Goal: Transaction & Acquisition: Purchase product/service

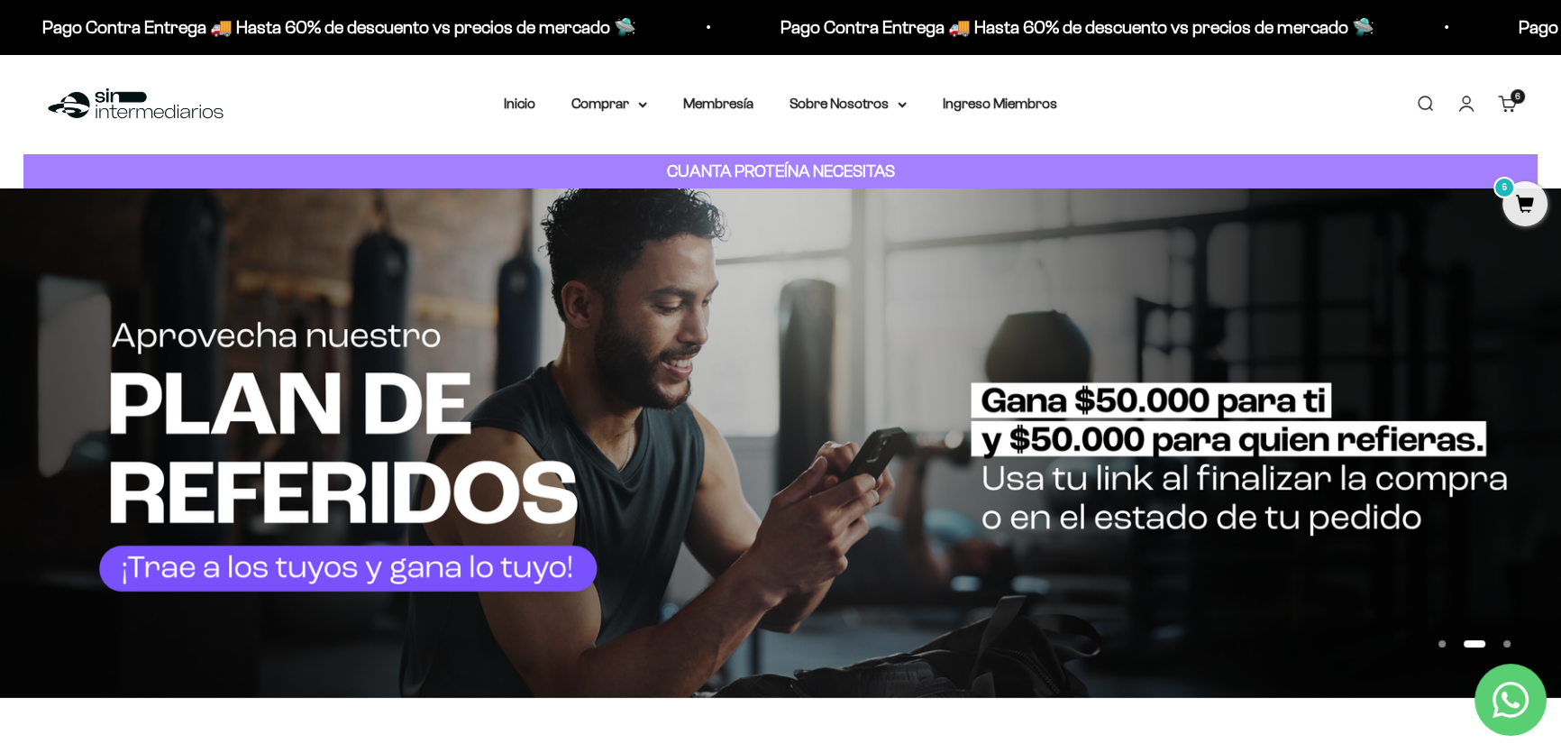
click at [1511, 104] on link "Carrito 6 artículos 6" at bounding box center [1508, 104] width 20 height 20
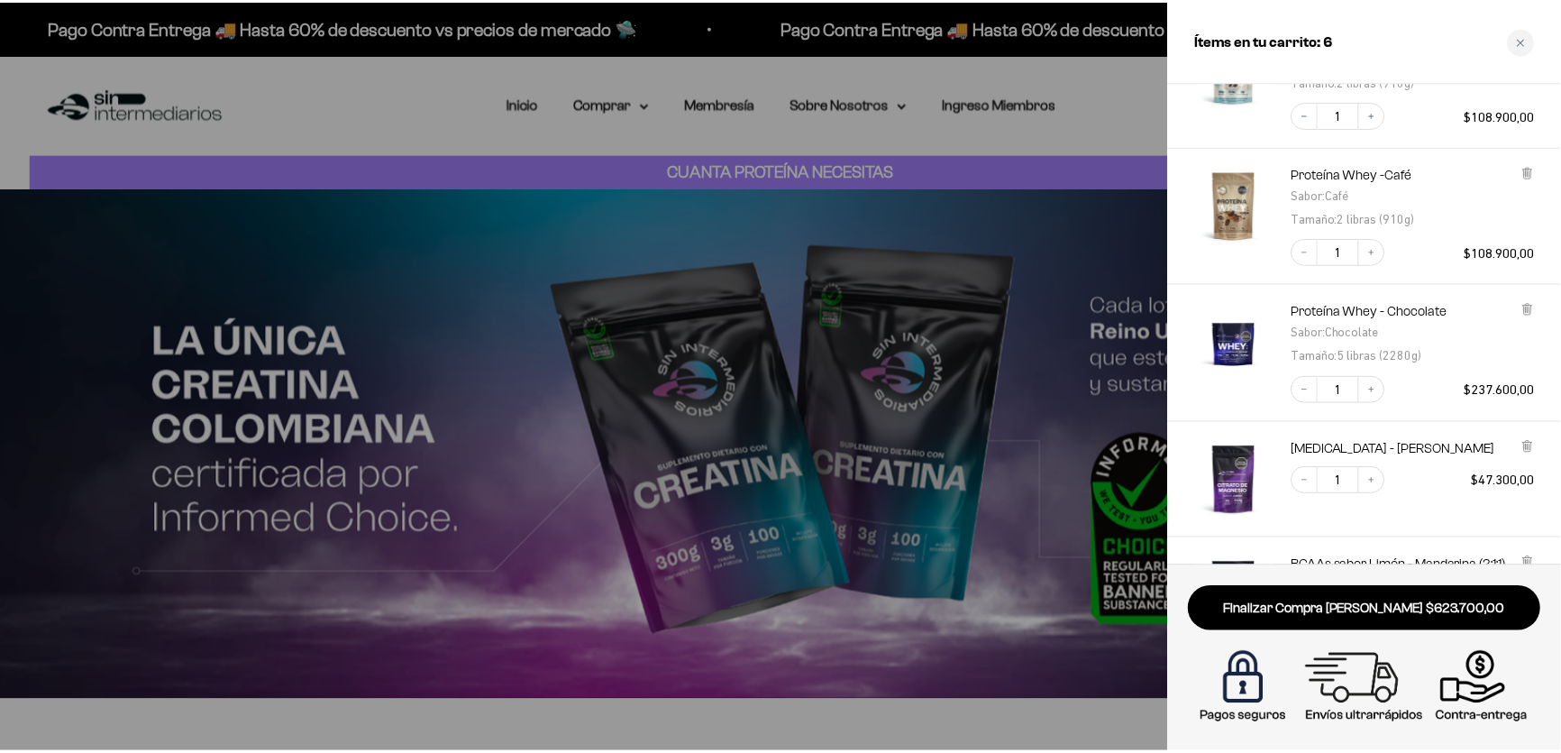
scroll to position [89, 0]
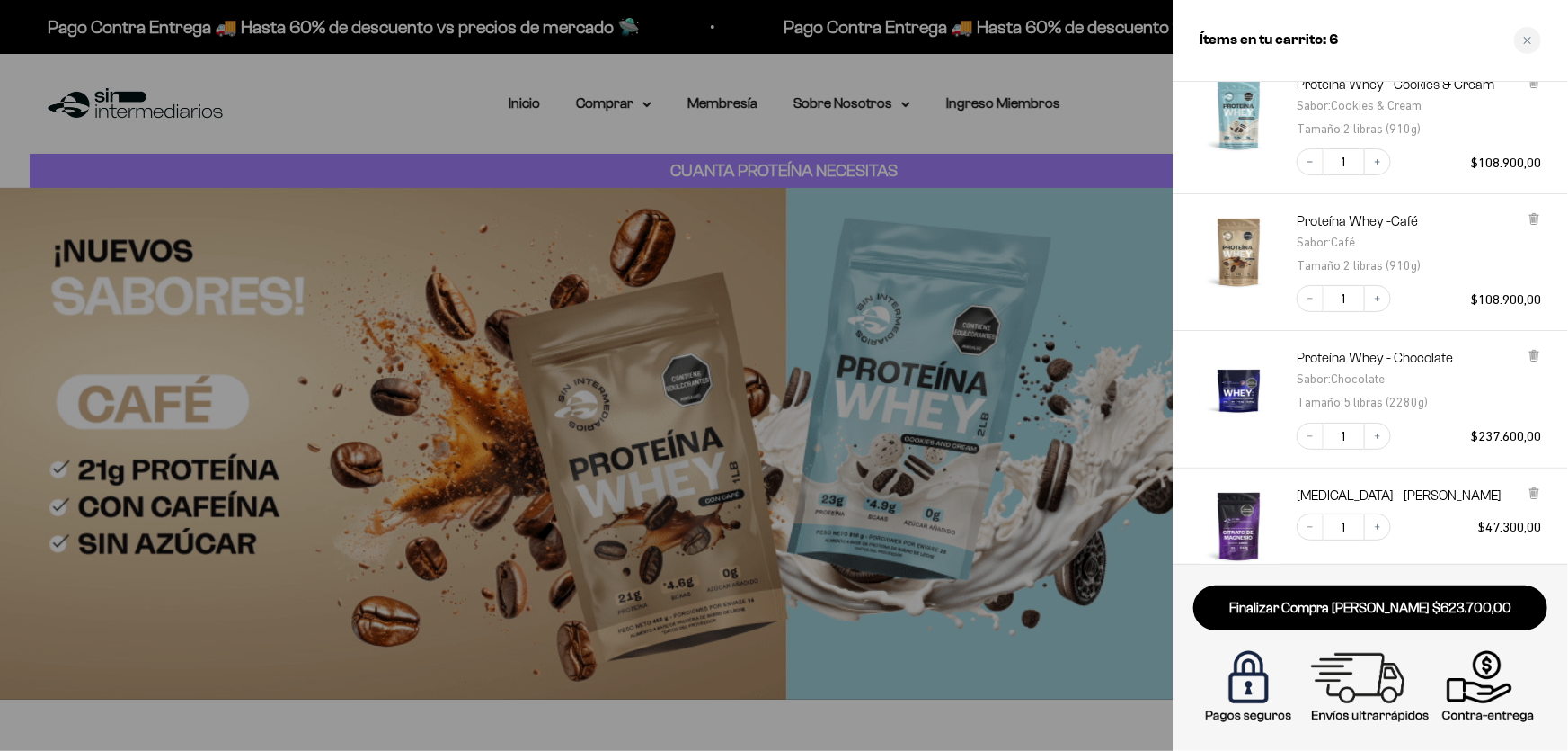
drag, startPoint x: 386, startPoint y: 105, endPoint x: 562, endPoint y: 80, distance: 177.8
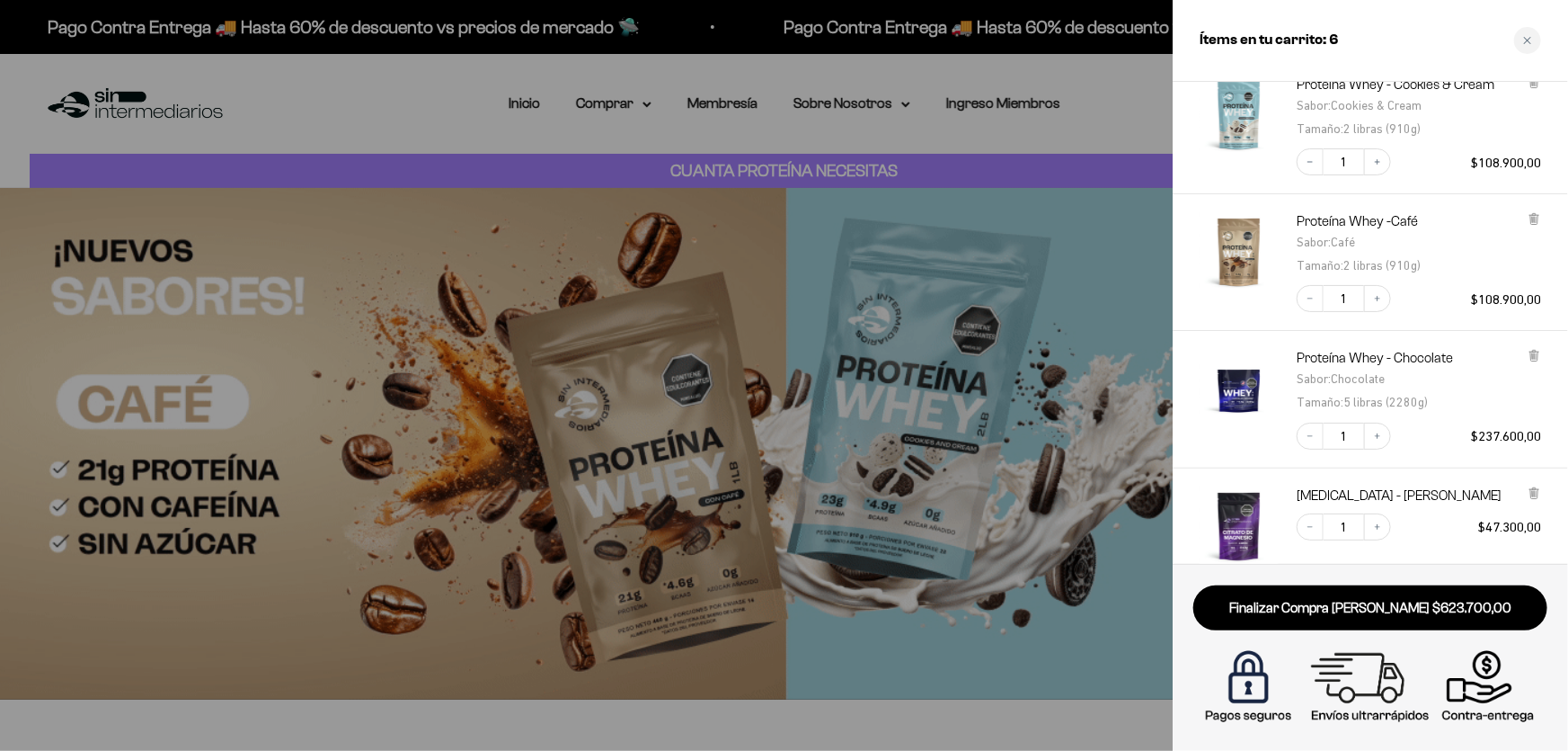
click at [390, 110] on div at bounding box center [784, 375] width 1568 height 751
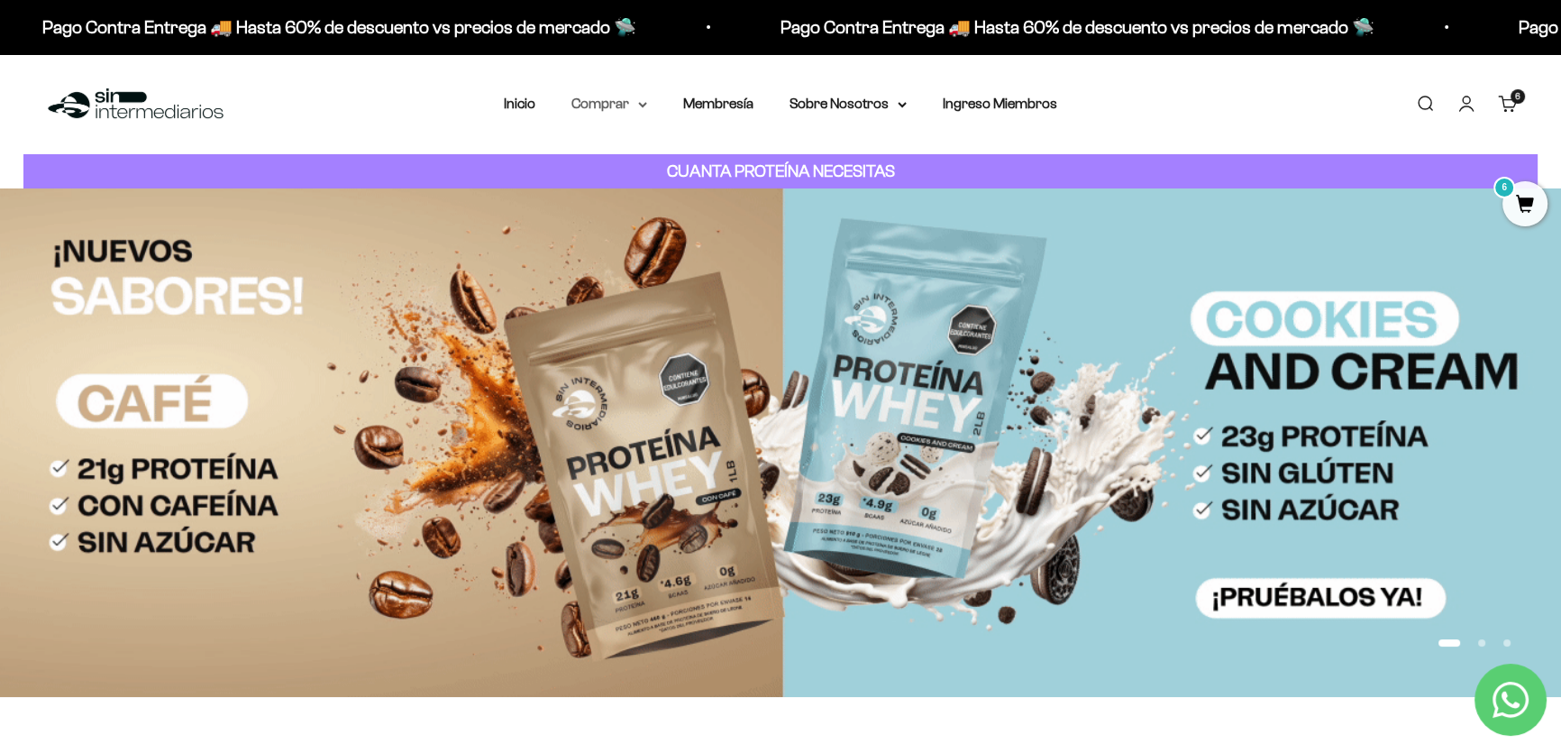
click at [641, 109] on summary "Comprar" at bounding box center [609, 103] width 76 height 23
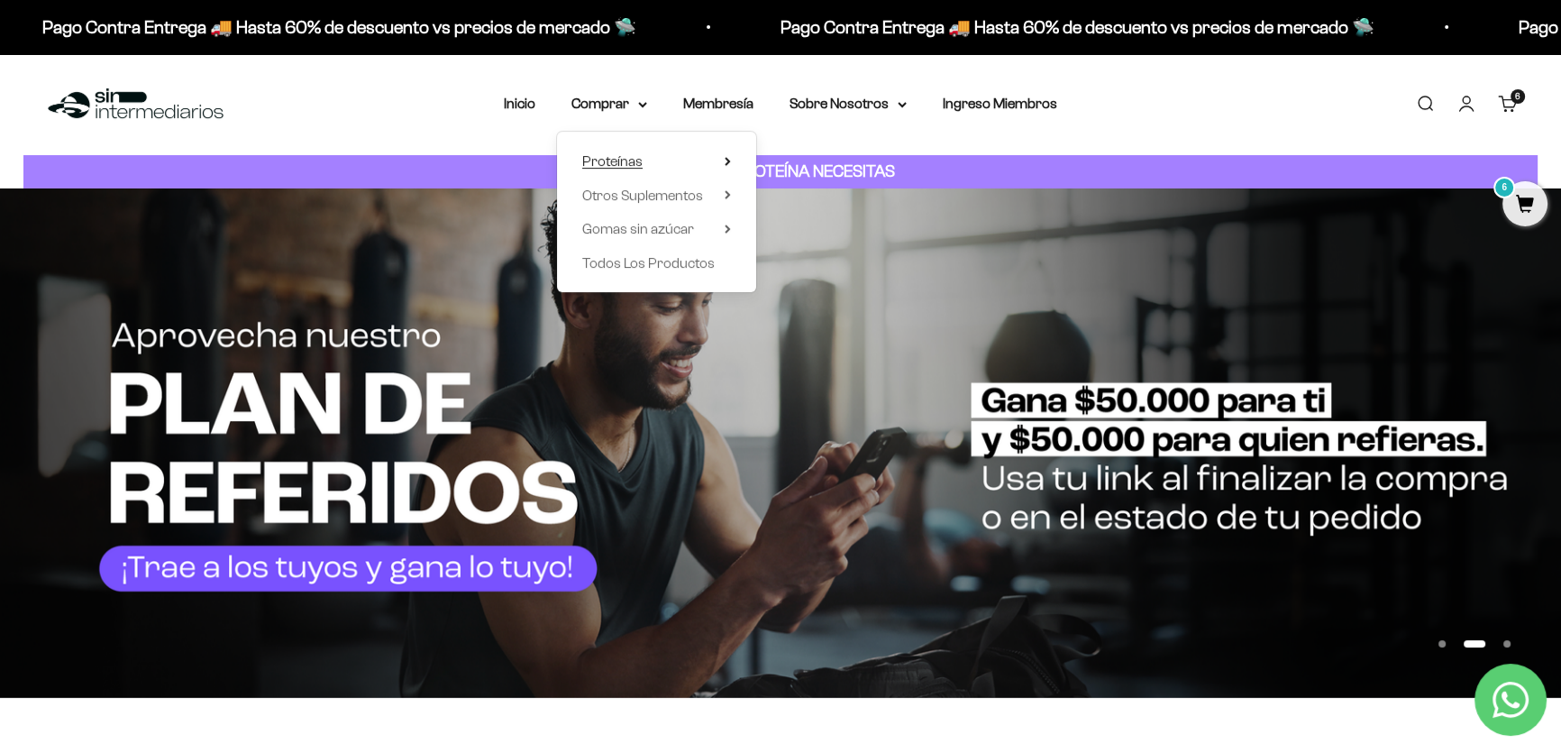
click at [730, 163] on icon at bounding box center [728, 161] width 6 height 9
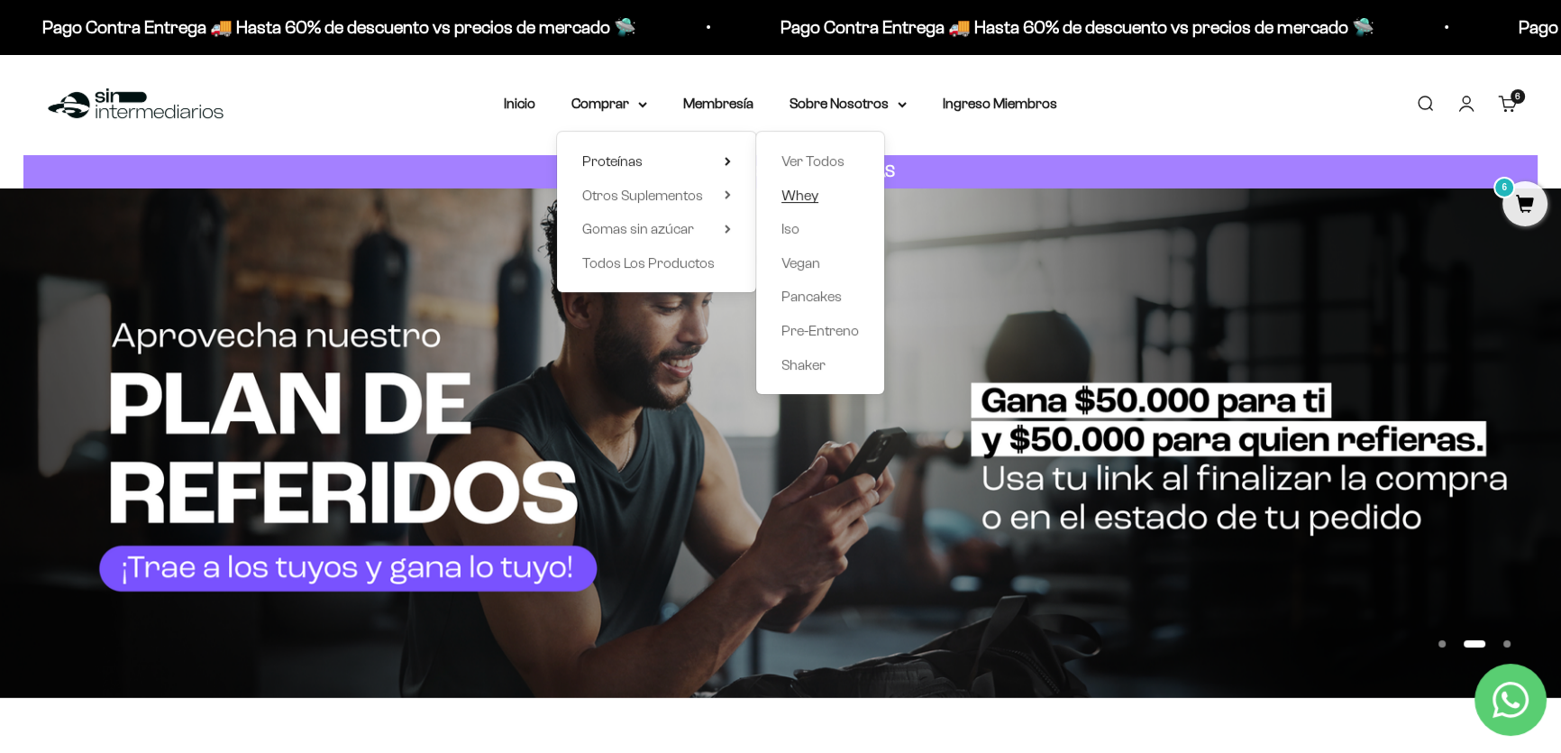
click at [807, 203] on span "Whey" at bounding box center [799, 195] width 37 height 23
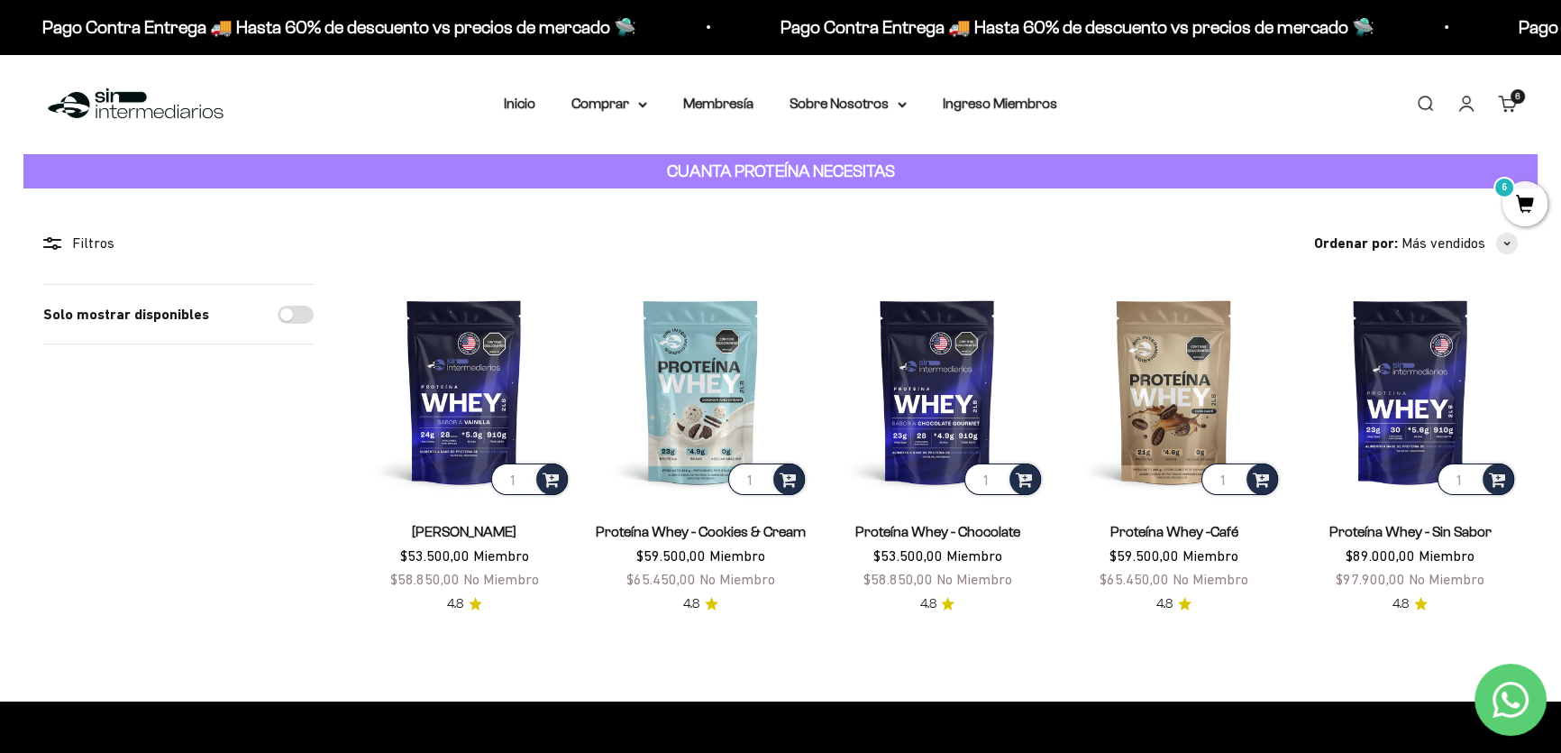
click at [947, 532] on link "Proteína Whey - Chocolate" at bounding box center [936, 531] width 165 height 15
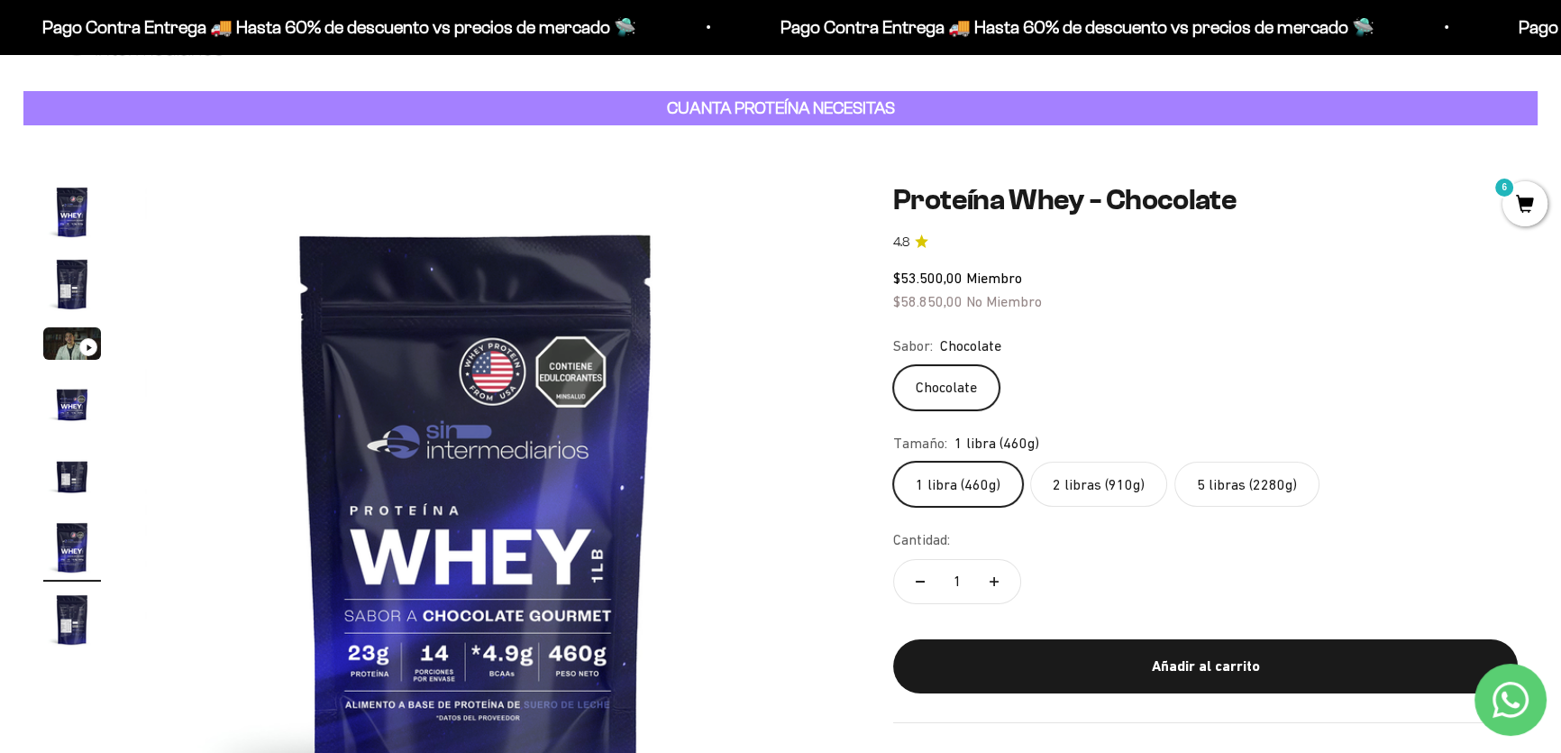
scroll to position [81, 0]
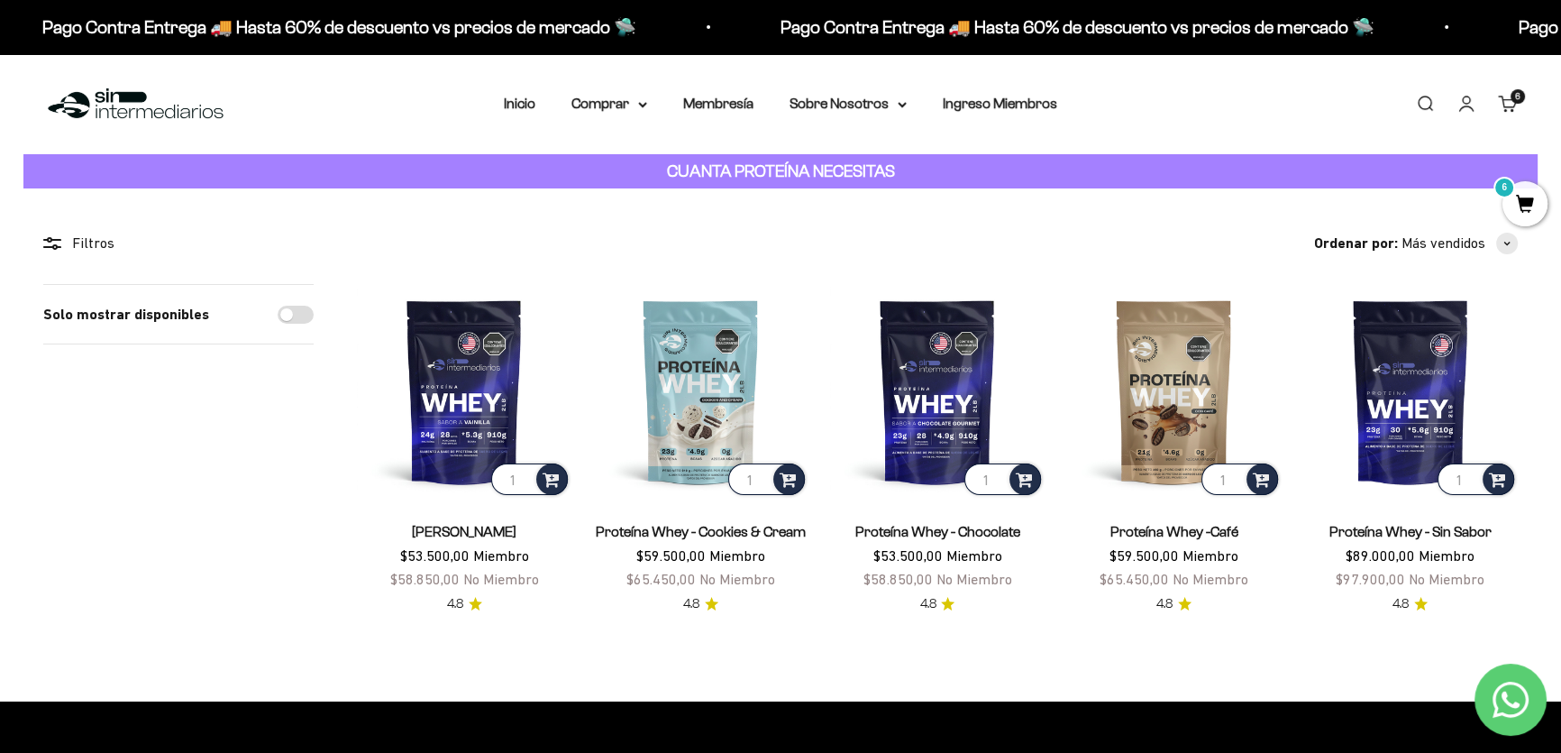
click at [1179, 534] on link "Proteína Whey -Café" at bounding box center [1174, 531] width 128 height 15
click at [1512, 103] on link "Carrito 6 artículos 6" at bounding box center [1508, 104] width 20 height 20
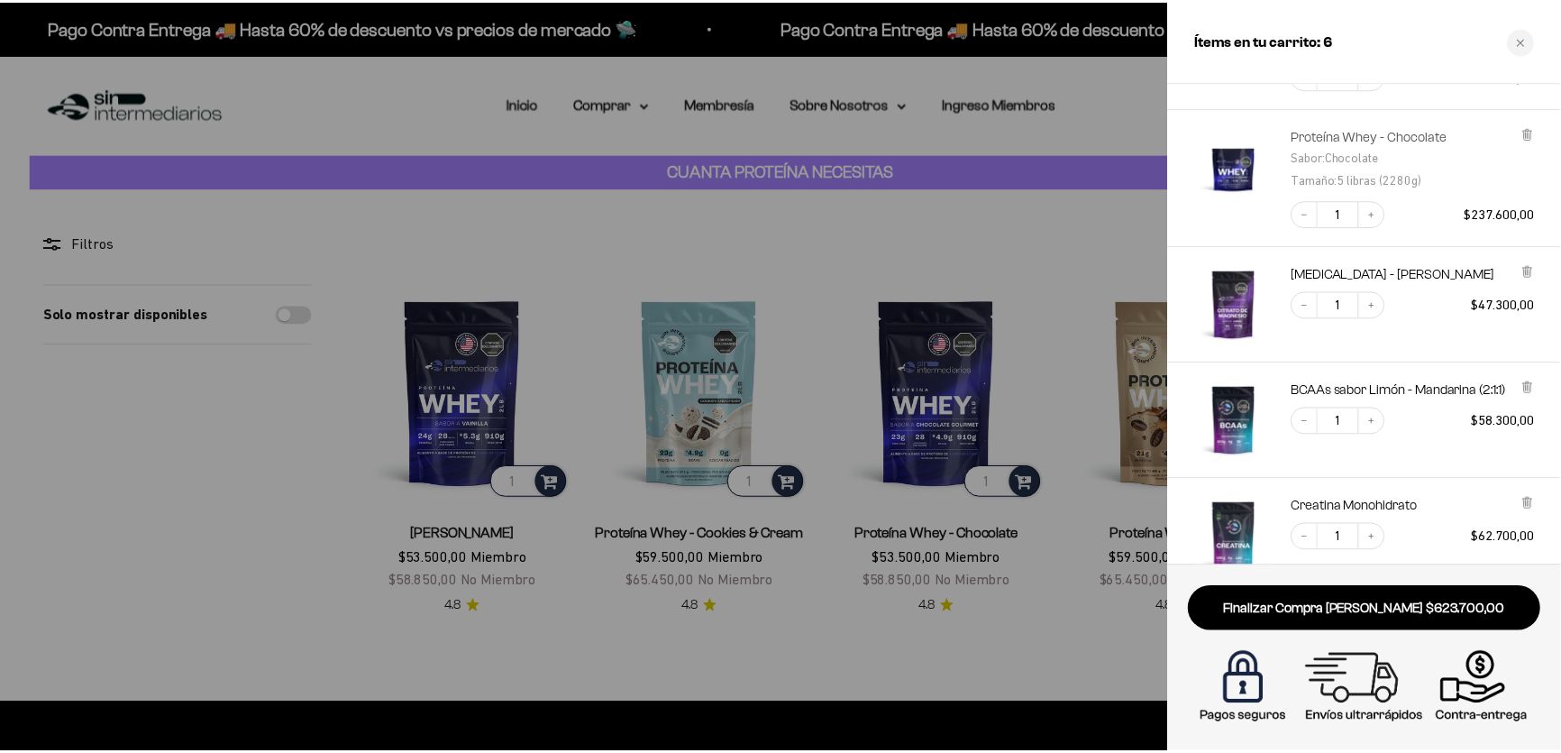
scroll to position [327, 0]
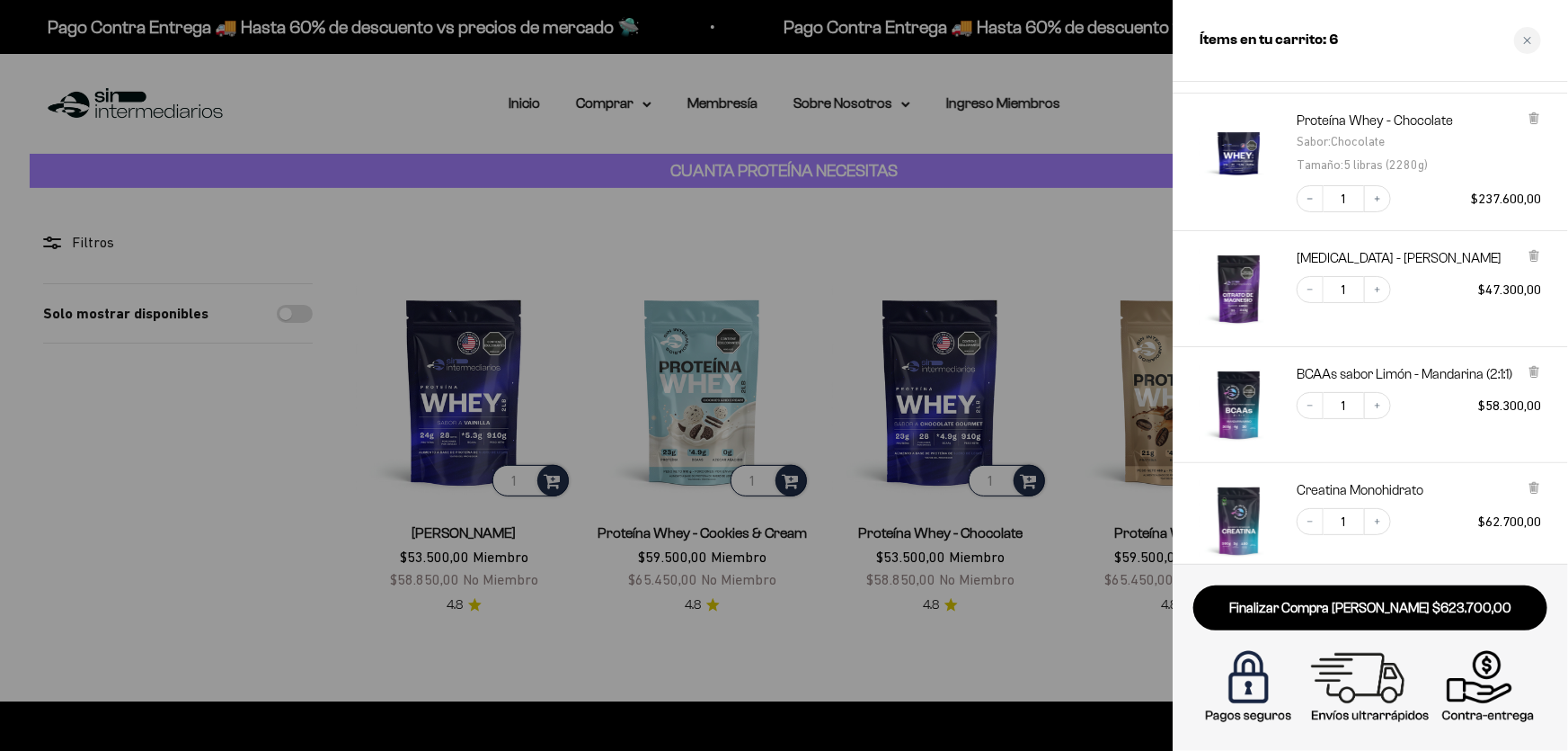
click at [642, 103] on div at bounding box center [784, 375] width 1568 height 751
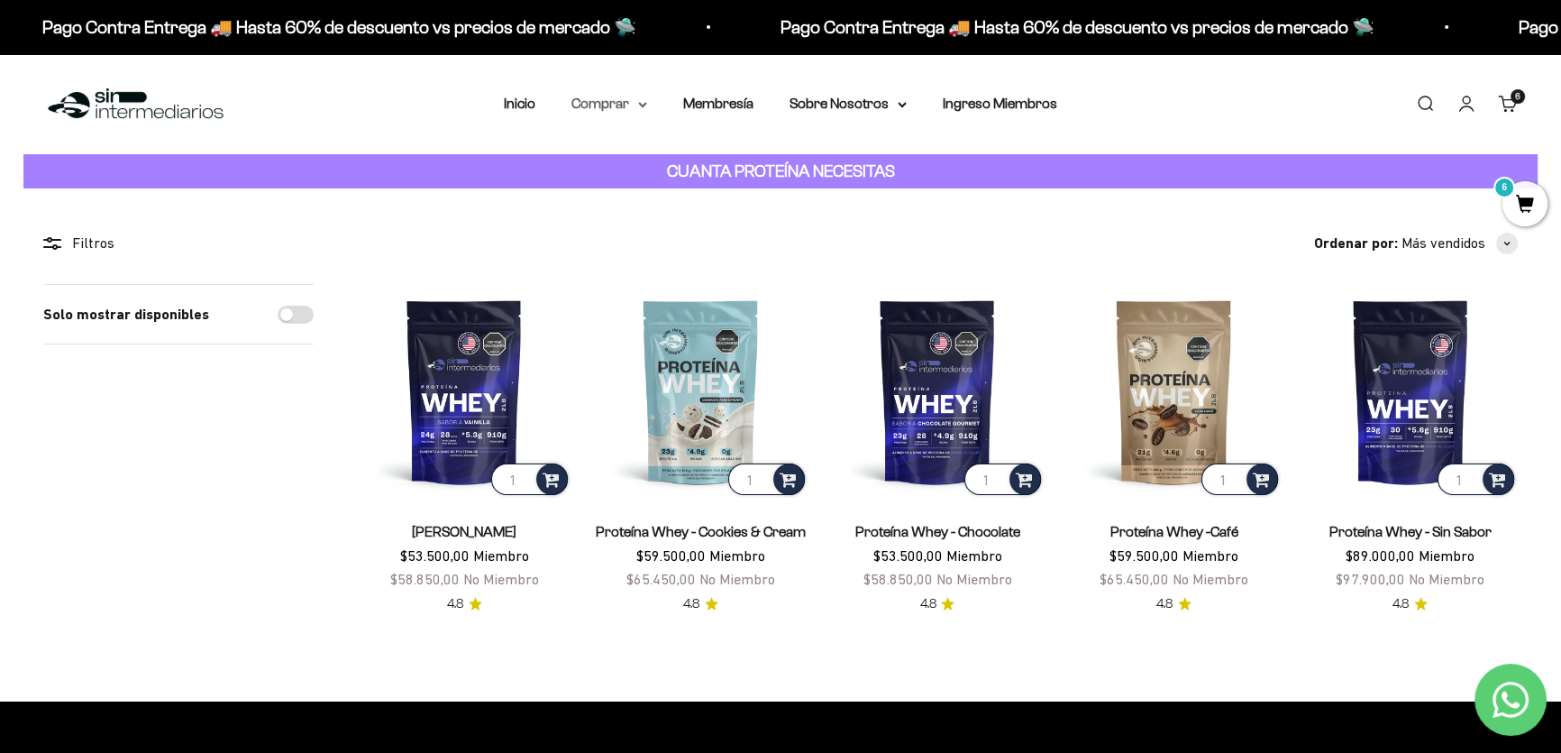
click at [644, 104] on icon at bounding box center [642, 105] width 7 height 4
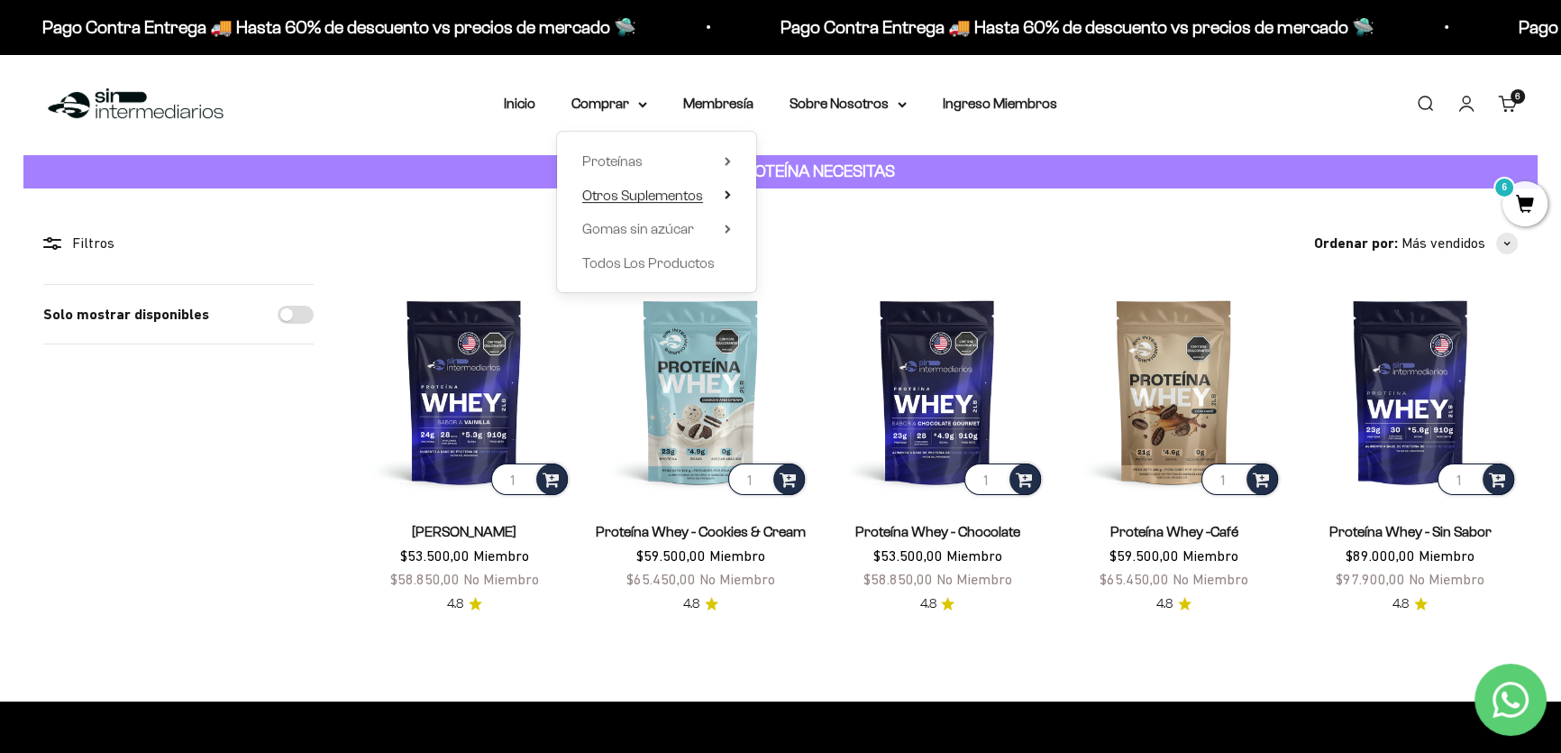
click at [719, 196] on summary "Otros Suplementos" at bounding box center [656, 195] width 149 height 23
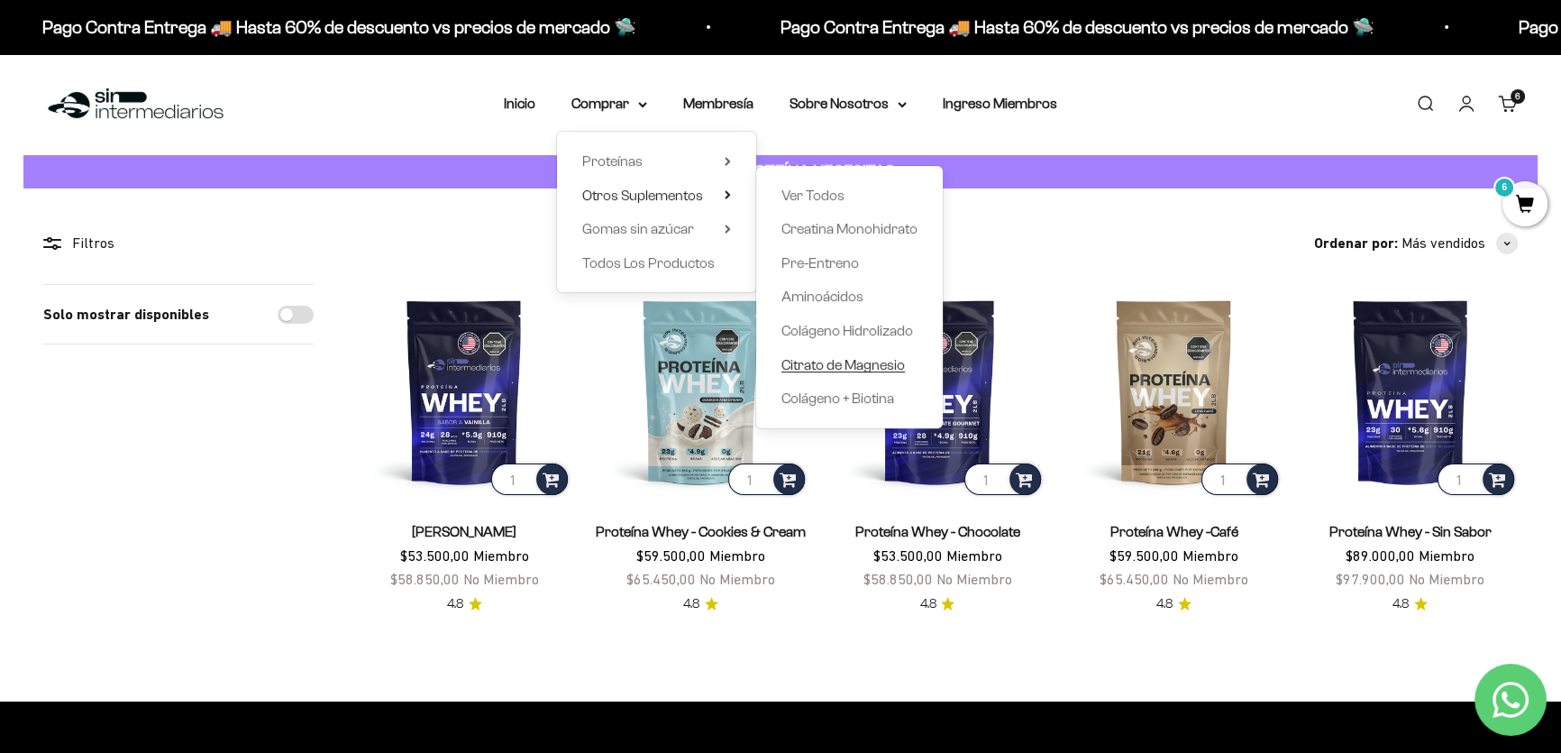
click at [851, 362] on span "Citrato de Magnesio" at bounding box center [842, 364] width 123 height 15
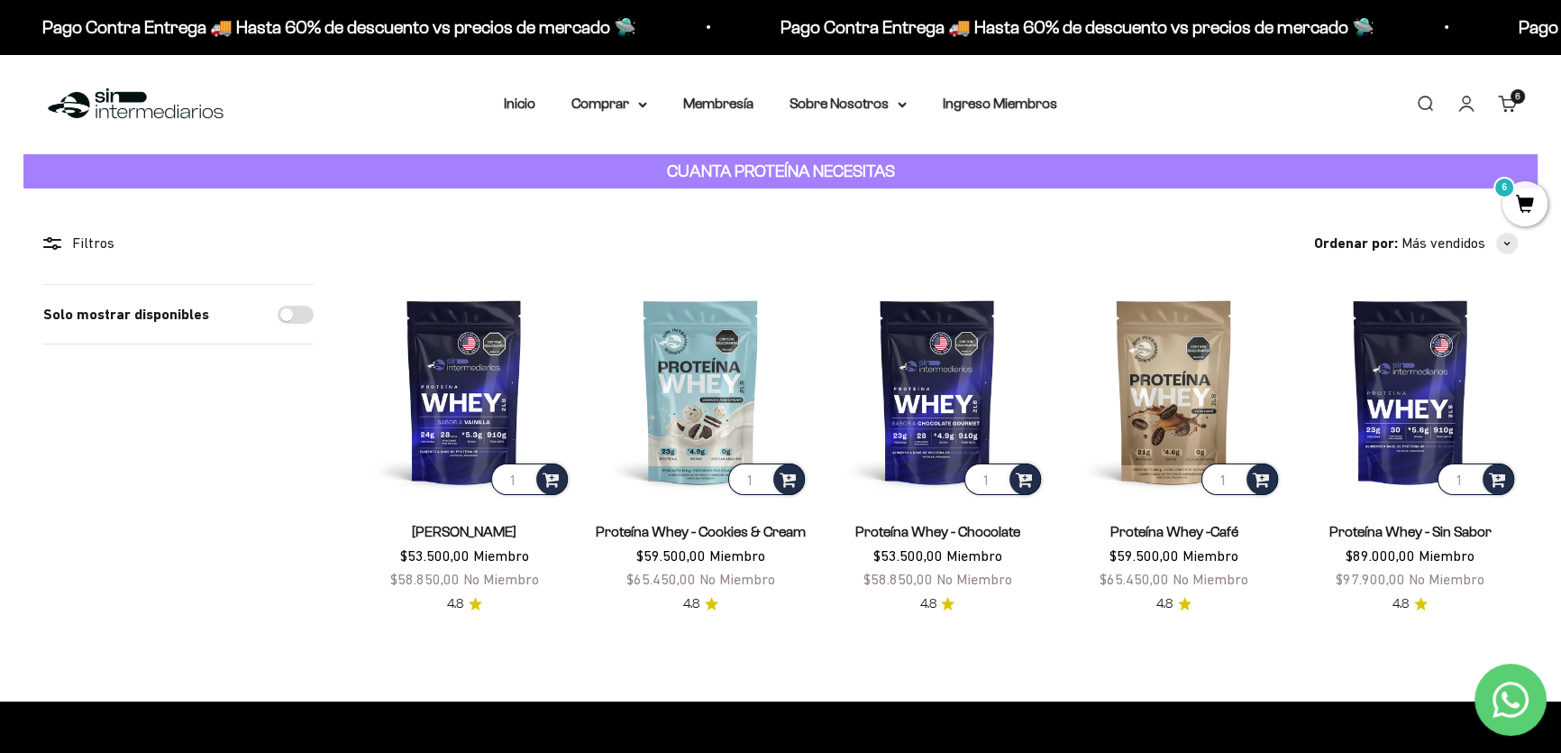
click at [1512, 91] on cart-count "6 artículos 6" at bounding box center [1518, 96] width 14 height 14
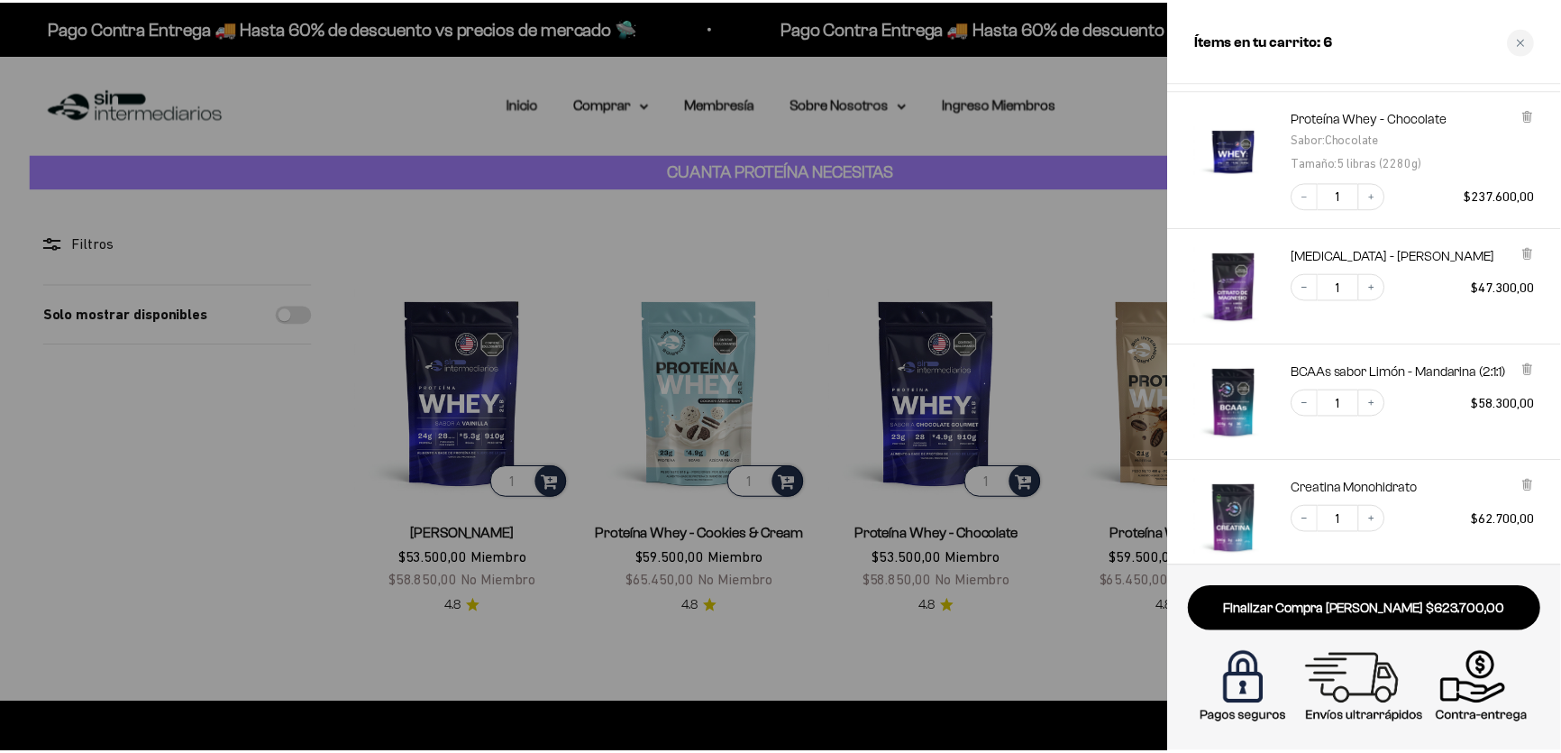
scroll to position [327, 0]
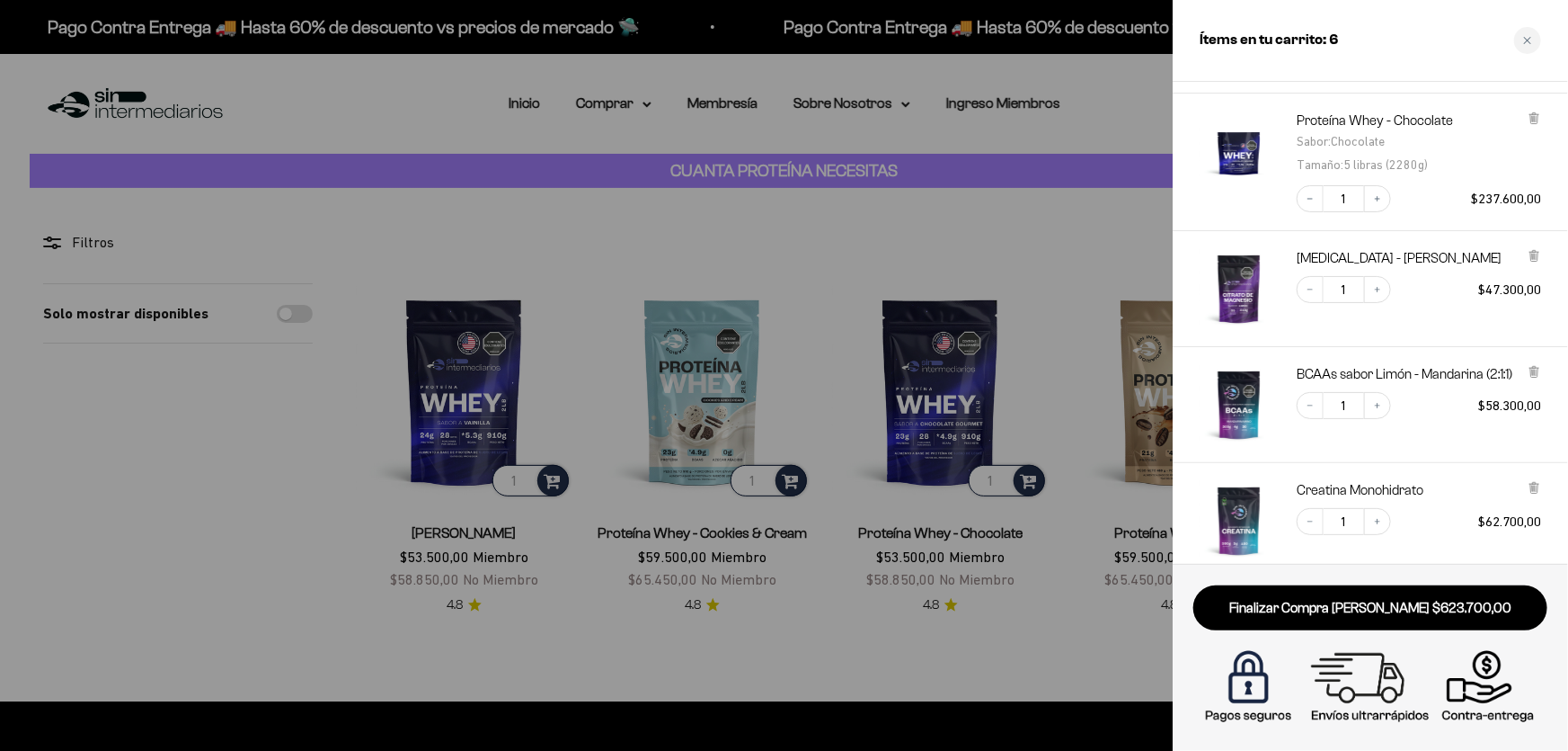
click at [497, 75] on div at bounding box center [784, 375] width 1568 height 751
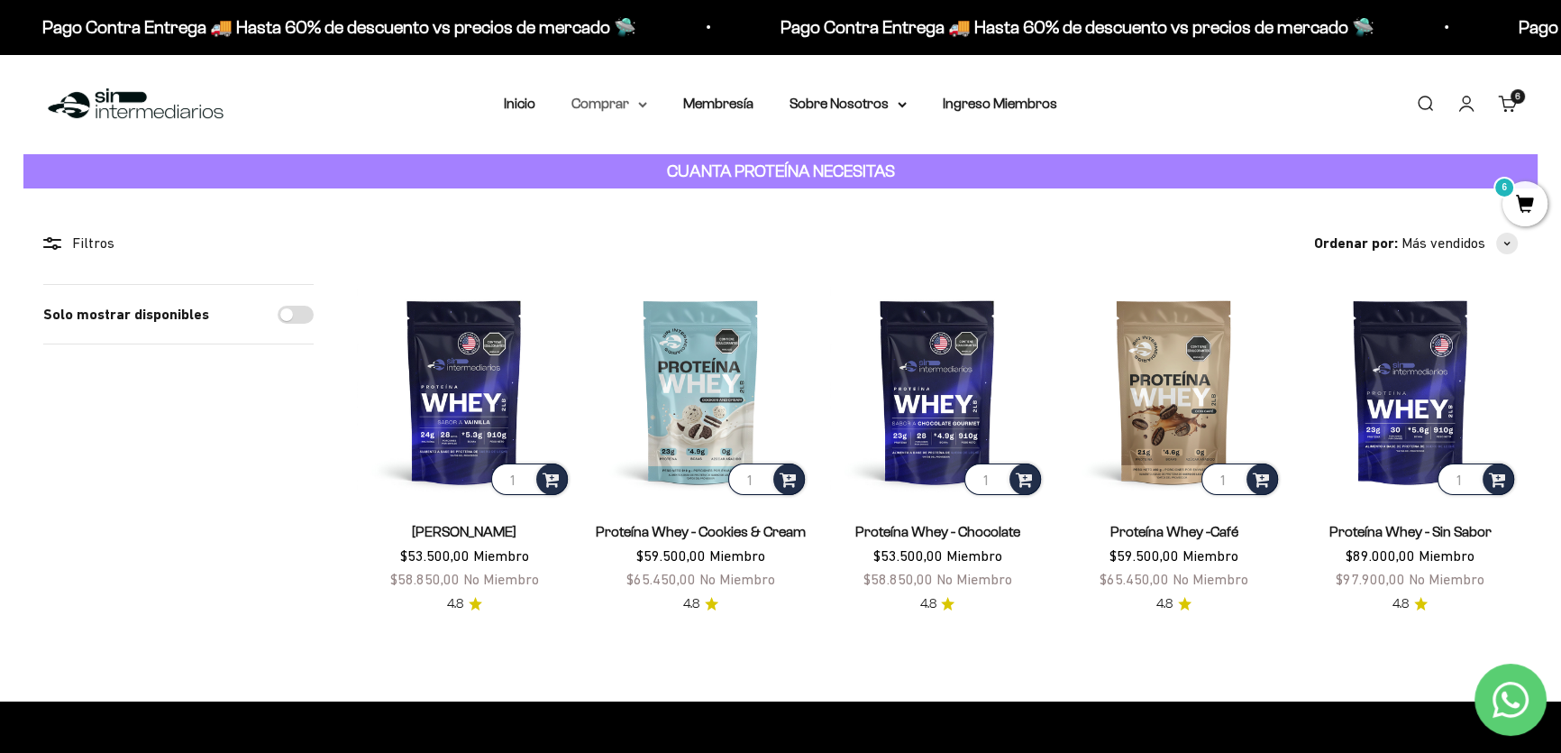
click at [643, 105] on icon at bounding box center [642, 105] width 7 height 4
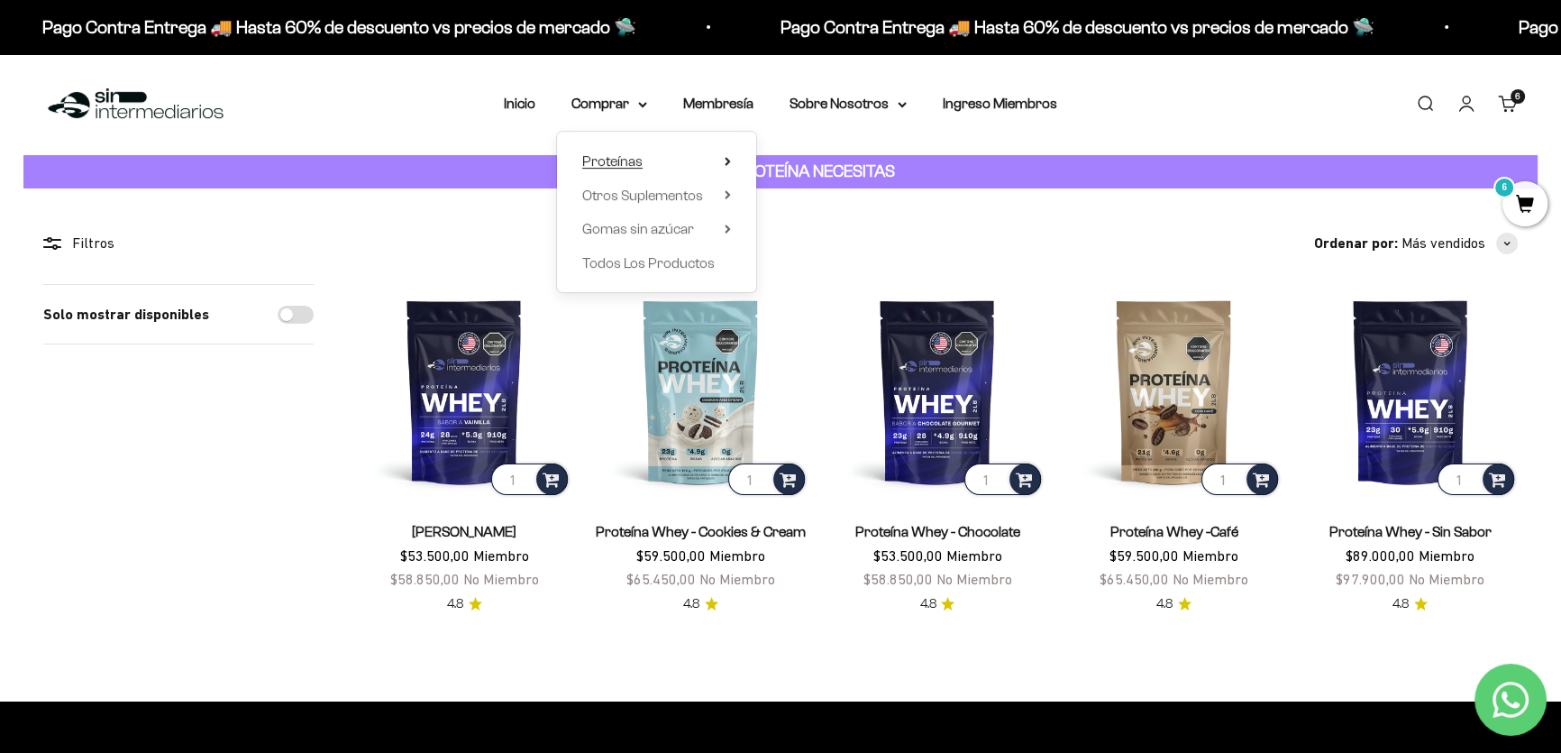
click at [703, 155] on summary "Proteínas" at bounding box center [656, 161] width 149 height 23
click at [697, 196] on span "Otros Suplementos" at bounding box center [642, 194] width 121 height 15
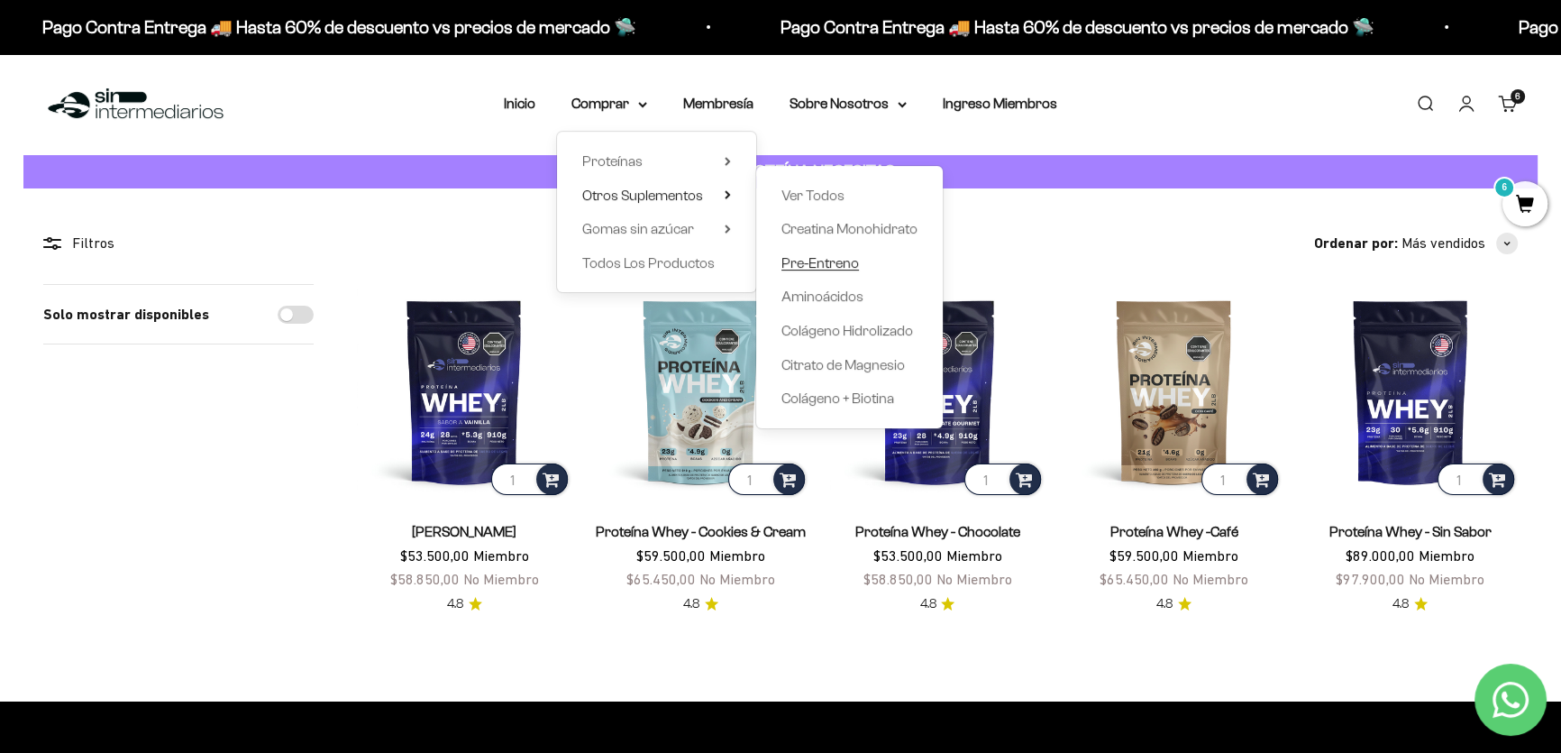
click at [828, 263] on span "Pre-Entreno" at bounding box center [820, 262] width 78 height 15
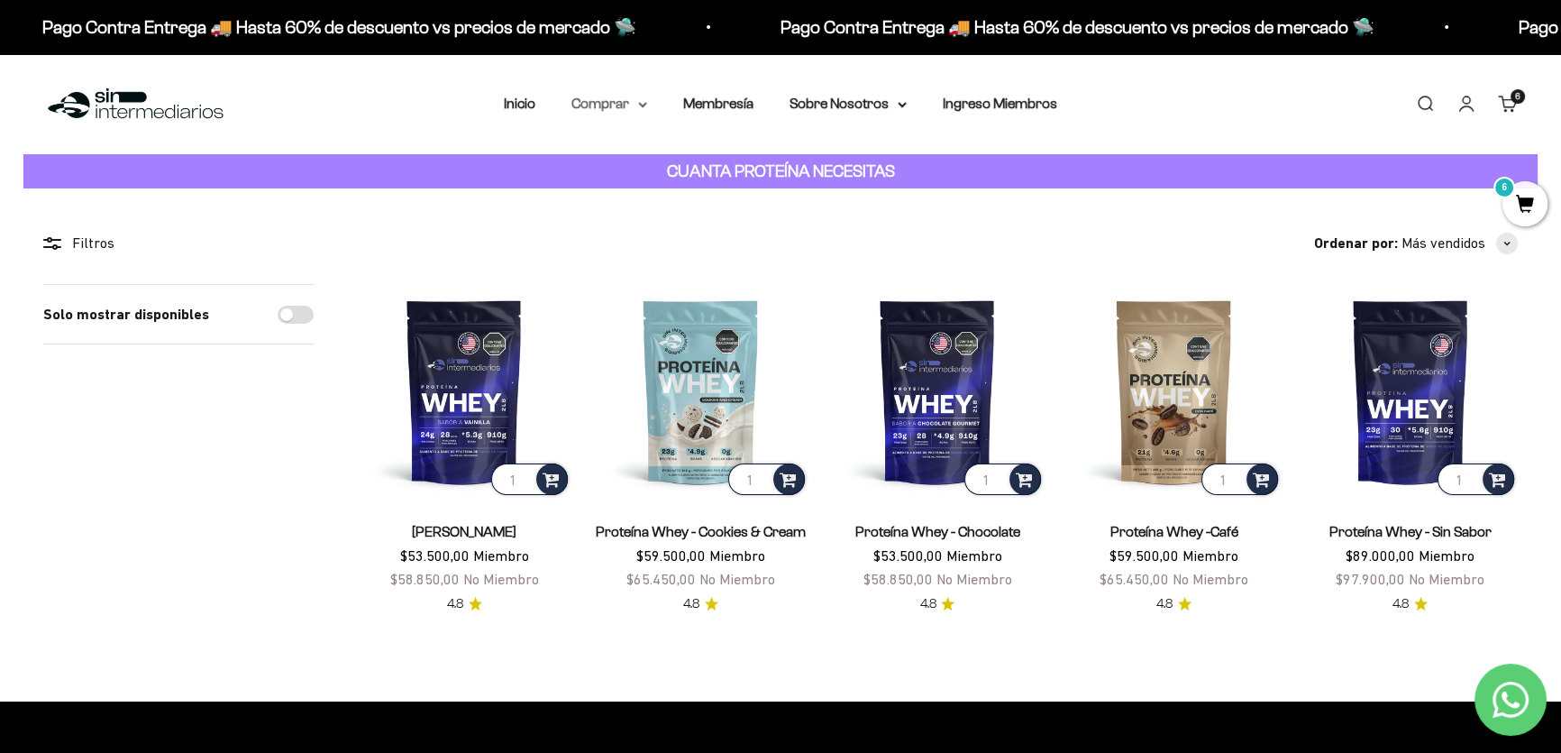
click at [633, 105] on summary "Comprar" at bounding box center [609, 103] width 76 height 23
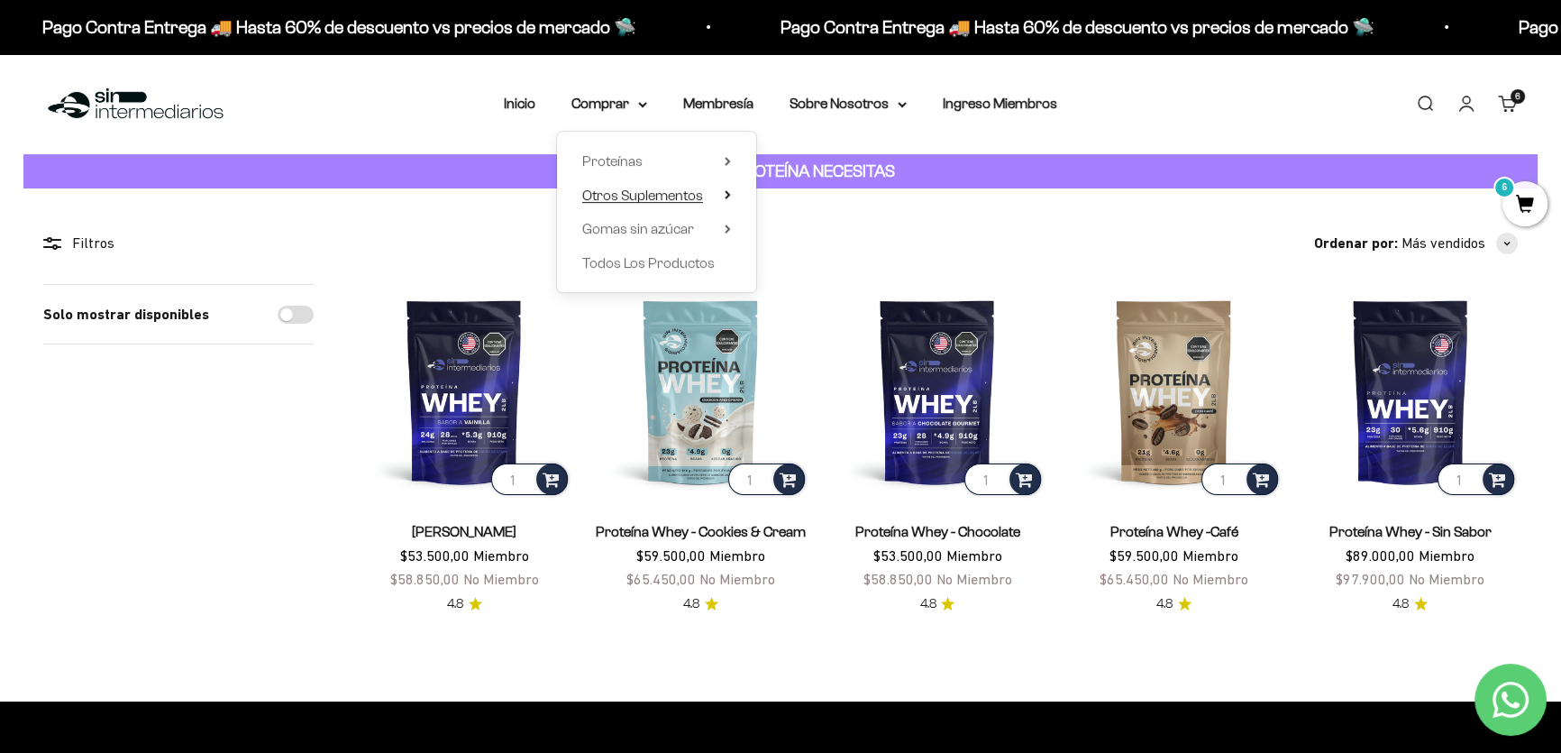
click at [676, 197] on span "Otros Suplementos" at bounding box center [642, 194] width 121 height 15
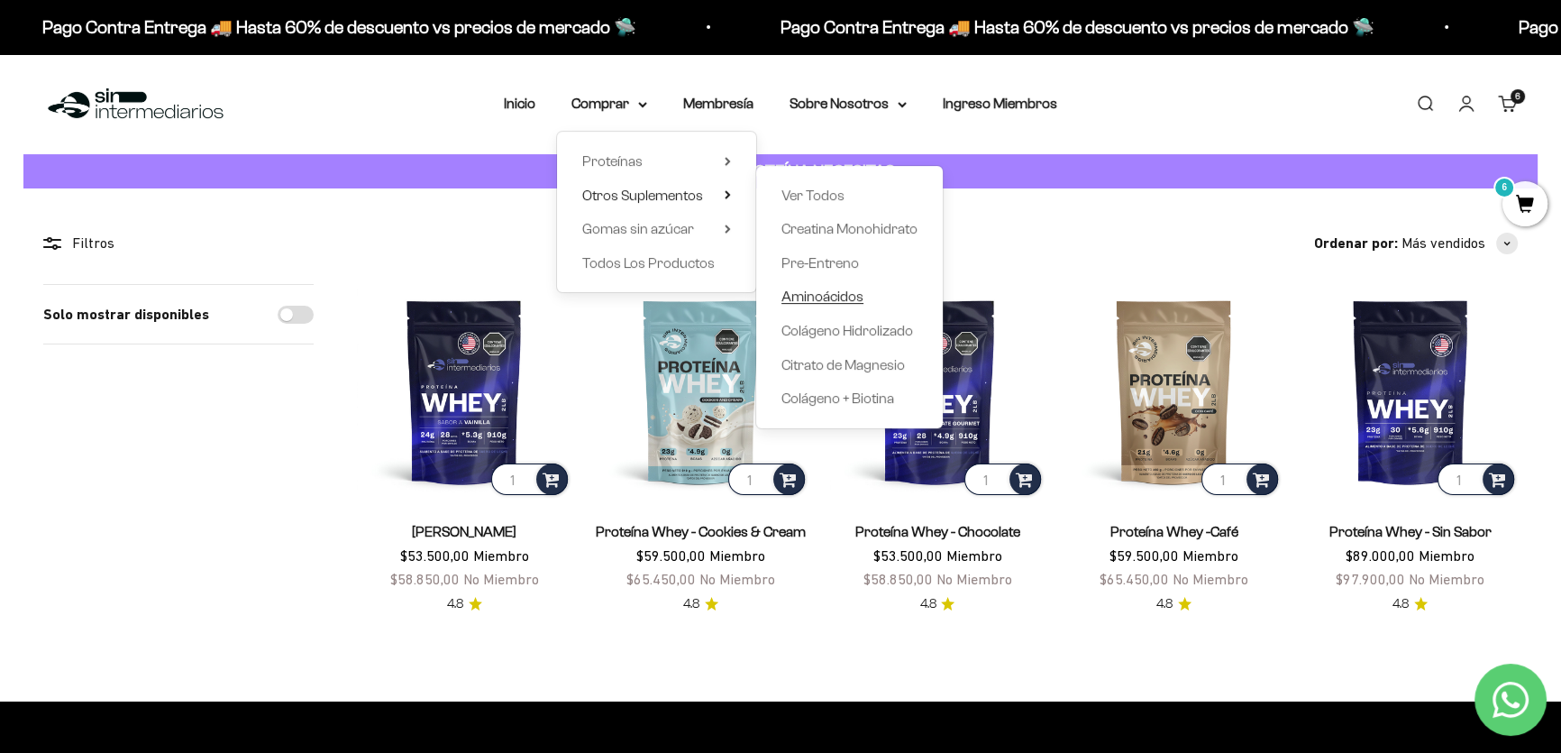
click at [846, 295] on span "Aminoácidos" at bounding box center [822, 295] width 82 height 15
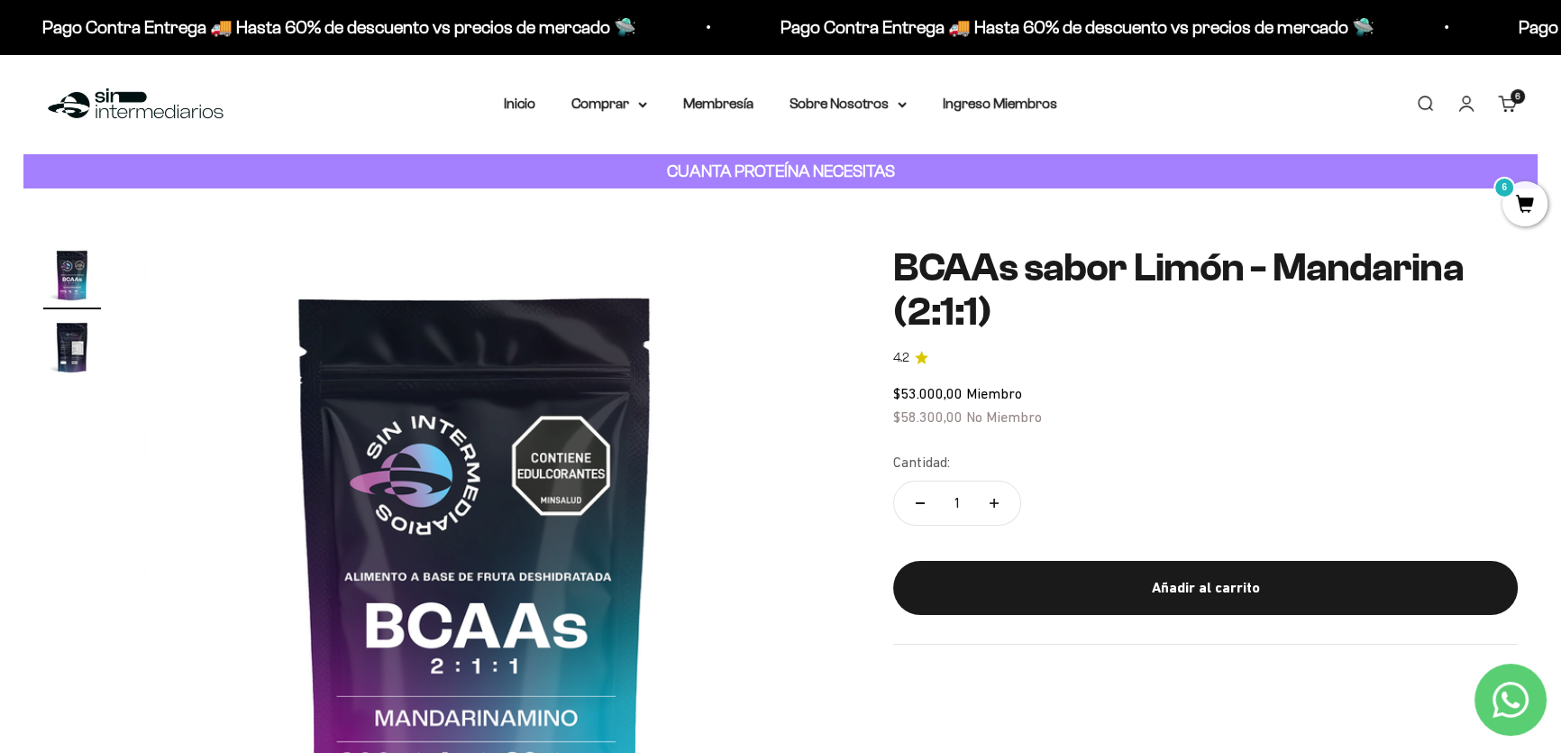
click at [1517, 96] on span "6" at bounding box center [1517, 96] width 5 height 9
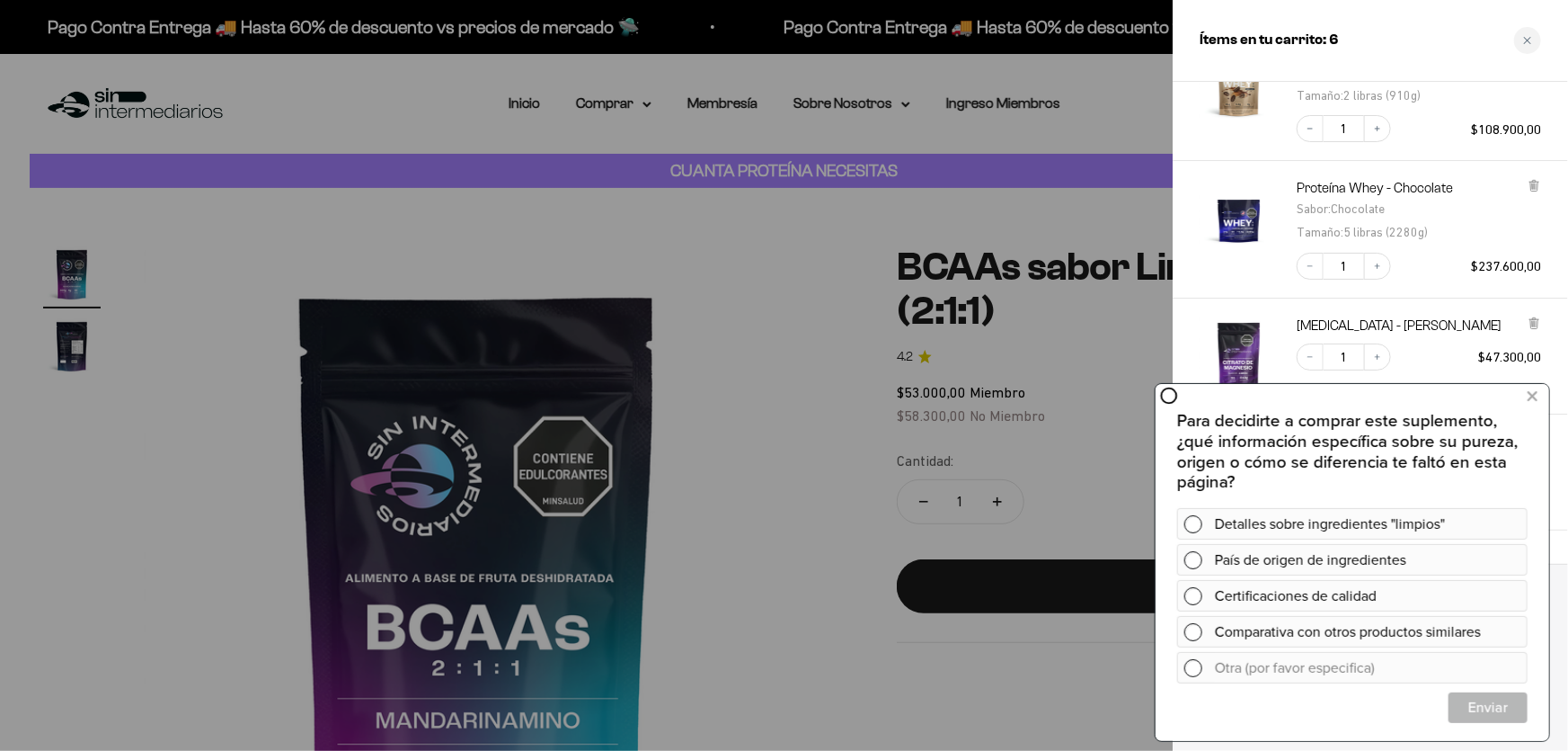
scroll to position [244, 0]
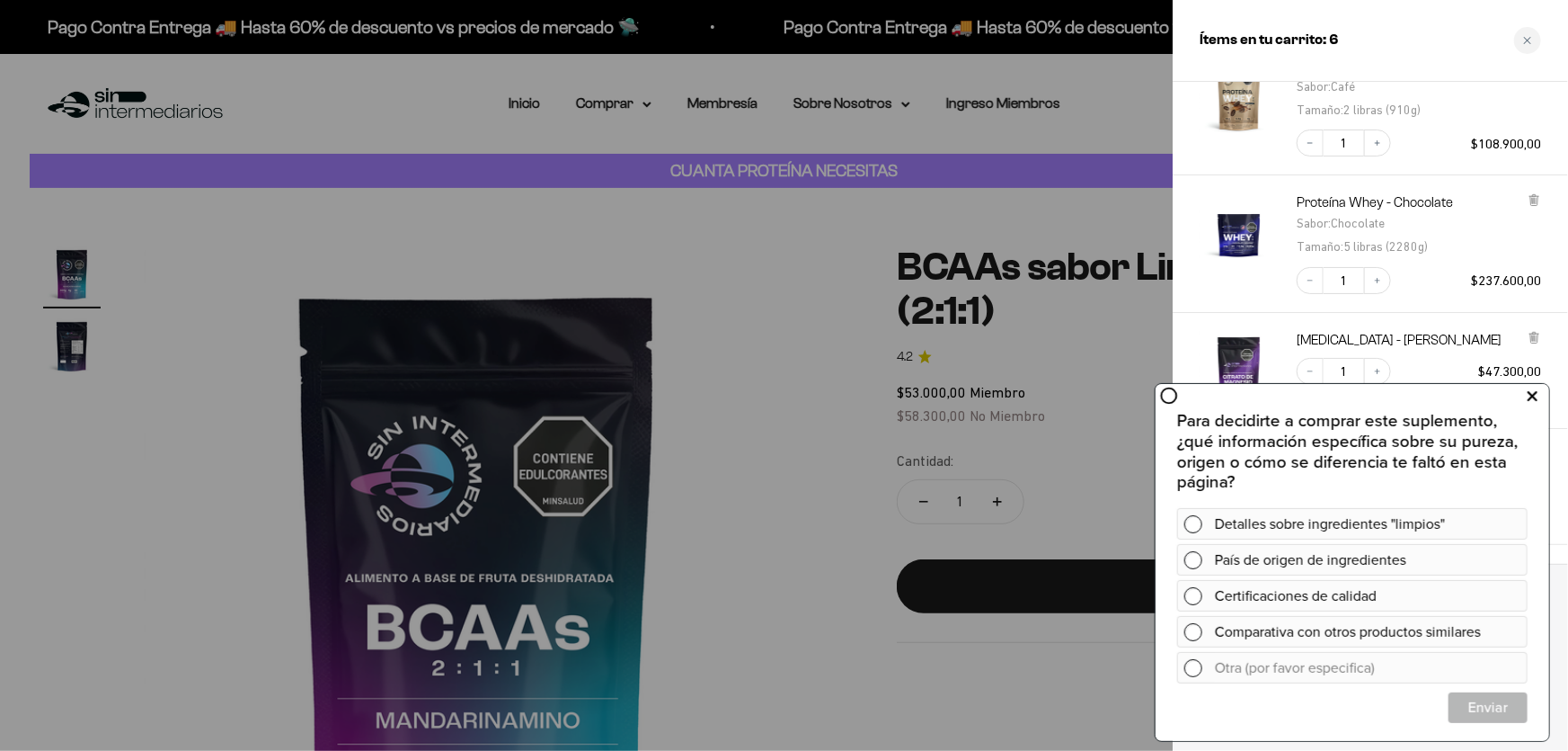
click at [1534, 393] on icon at bounding box center [1532, 396] width 10 height 23
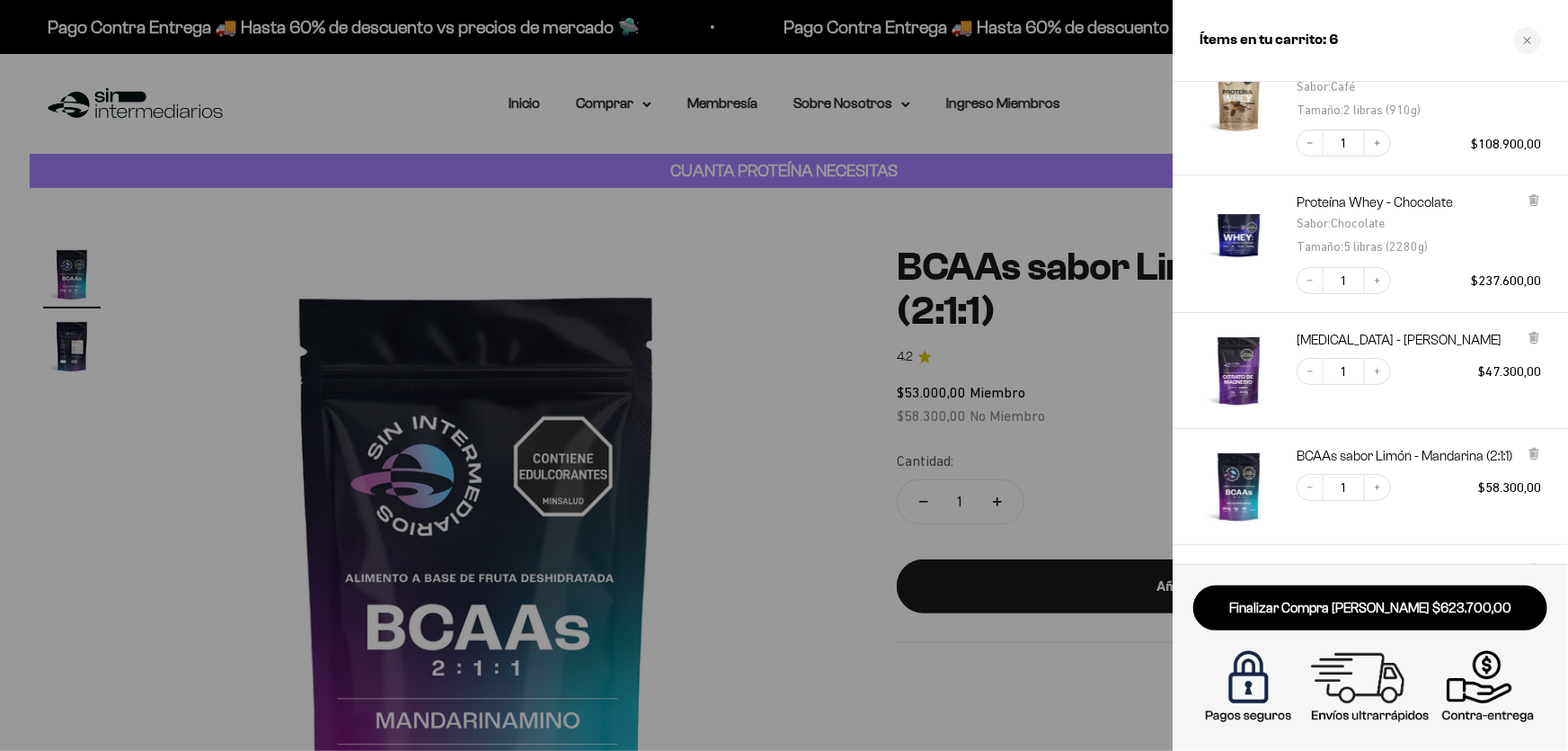
click at [822, 305] on div at bounding box center [784, 375] width 1568 height 751
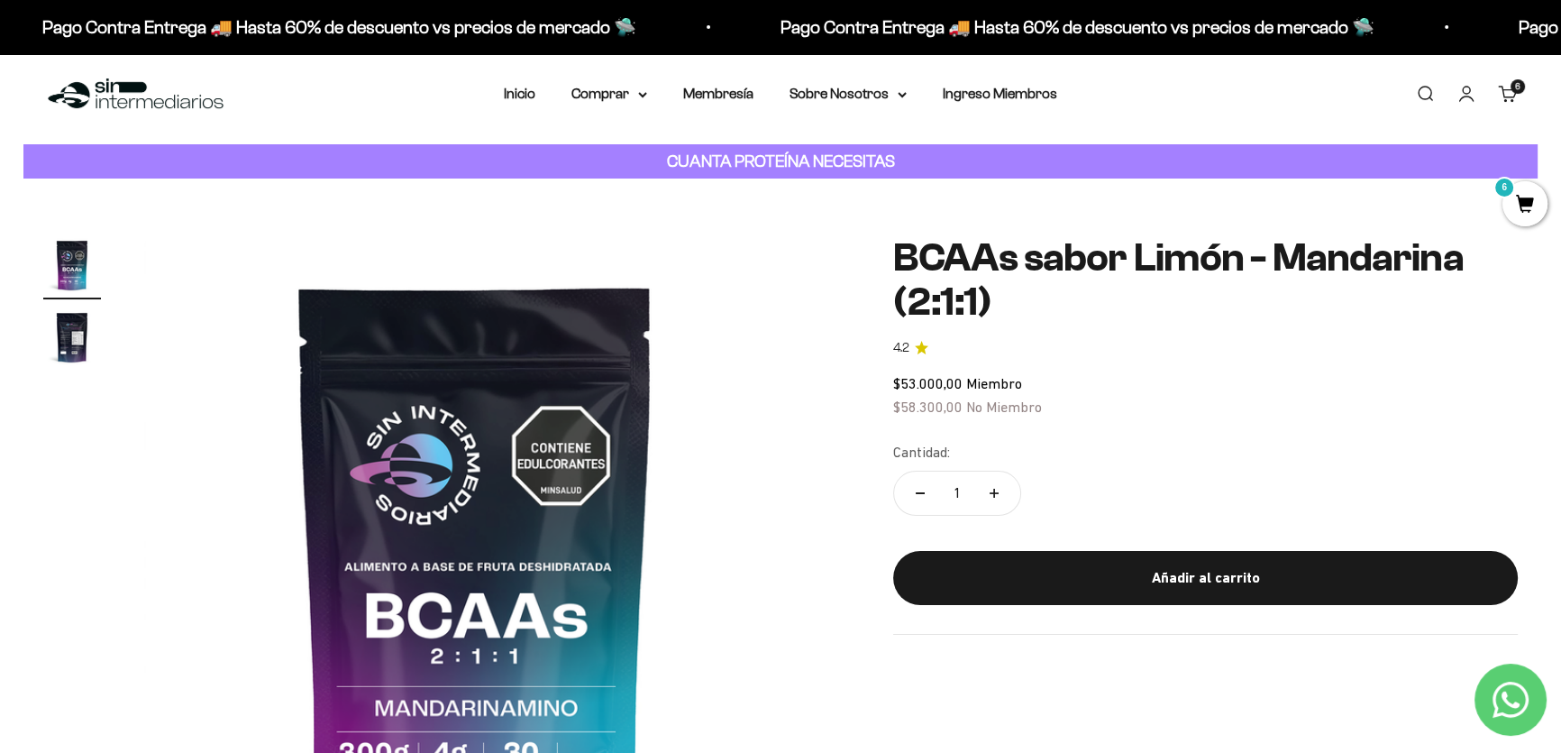
scroll to position [0, 0]
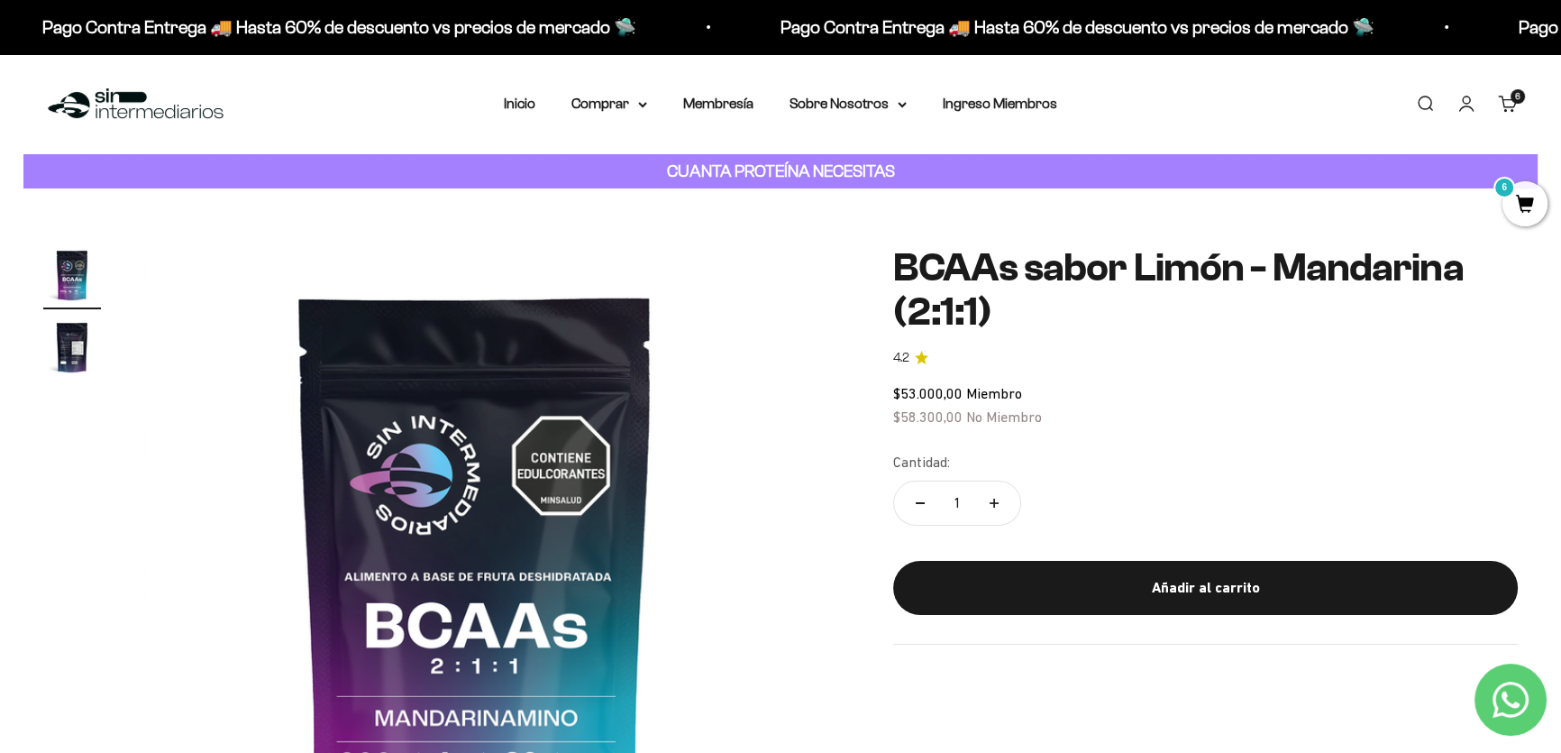
click at [1209, 375] on safe-sticky "BCAAs sabor Limón - Mandarina (2:1:1) 4.2 $53.000,00 Miembro $58.300,00 No Miem…" at bounding box center [1205, 445] width 625 height 398
